Goal: Obtain resource: Download file/media

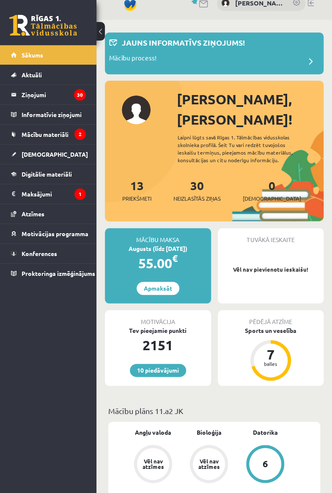
scroll to position [12, 0]
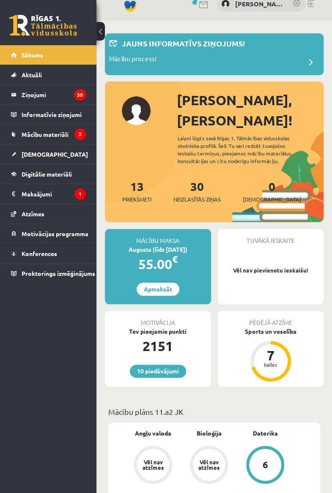
click at [25, 158] on link "[DEMOGRAPHIC_DATA]" at bounding box center [48, 154] width 75 height 19
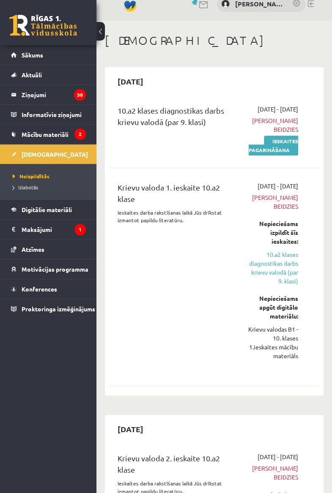
click at [21, 52] on link "Sākums" at bounding box center [48, 54] width 75 height 19
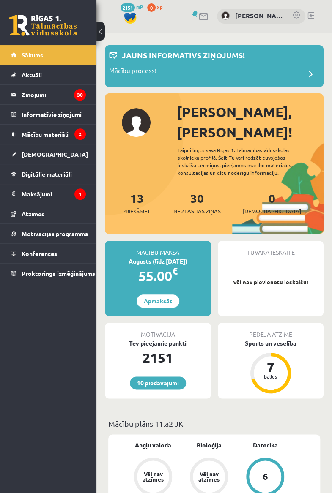
click at [127, 63] on div "Jauns informatīvs ziņojums!" at bounding box center [214, 57] width 210 height 16
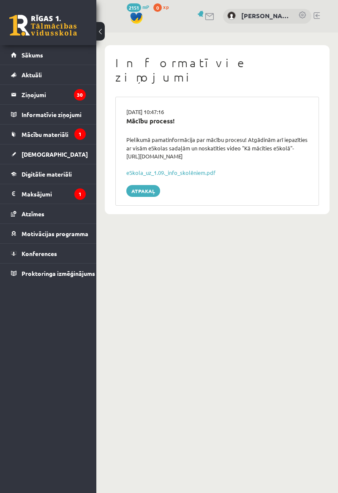
click at [158, 169] on link "eSkola_uz_1.09._info_skolēniem.pdf" at bounding box center [170, 172] width 89 height 7
